Goal: Navigation & Orientation: Go to known website

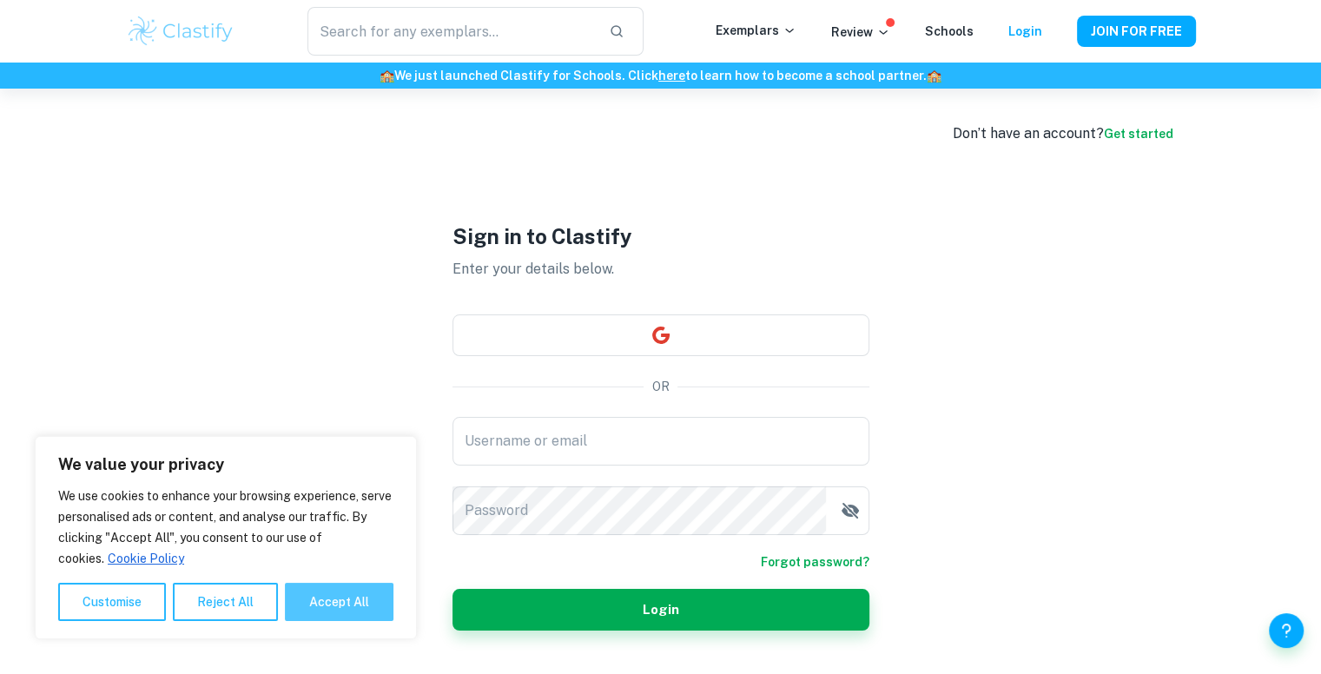
click at [314, 595] on button "Accept All" at bounding box center [339, 602] width 109 height 38
checkbox input "true"
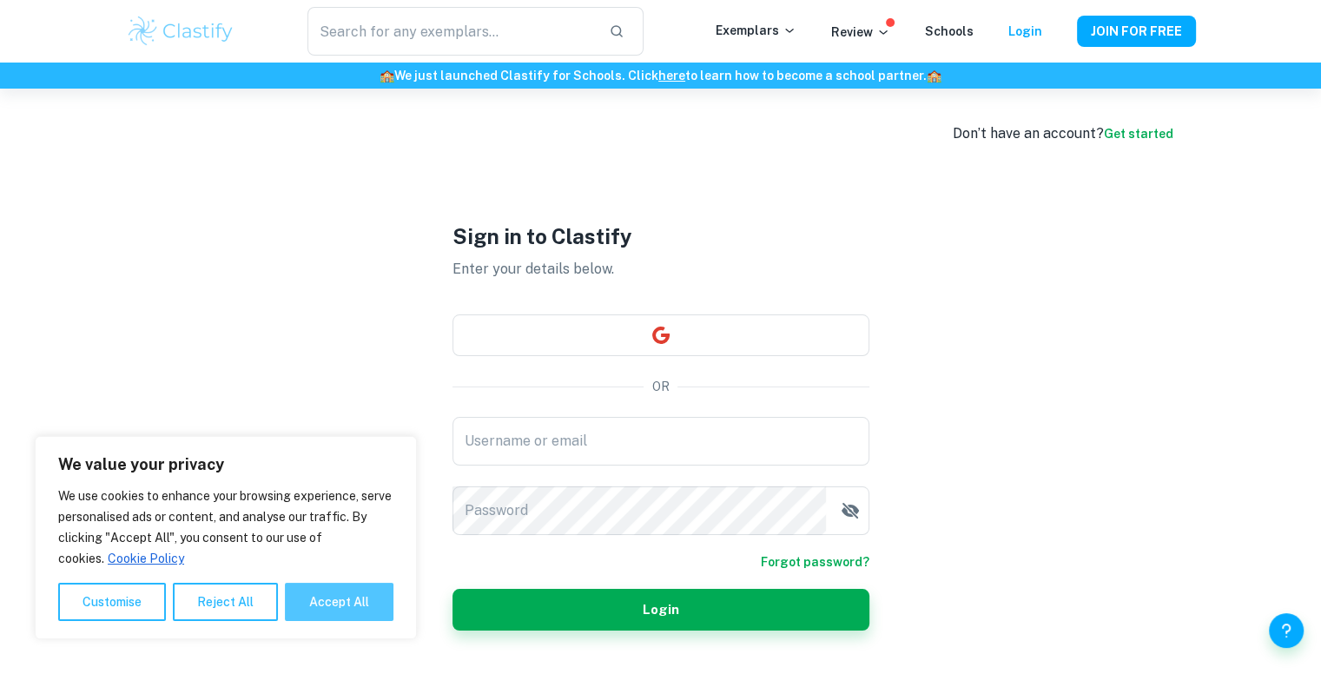
checkbox input "true"
